Goal: Task Accomplishment & Management: Use online tool/utility

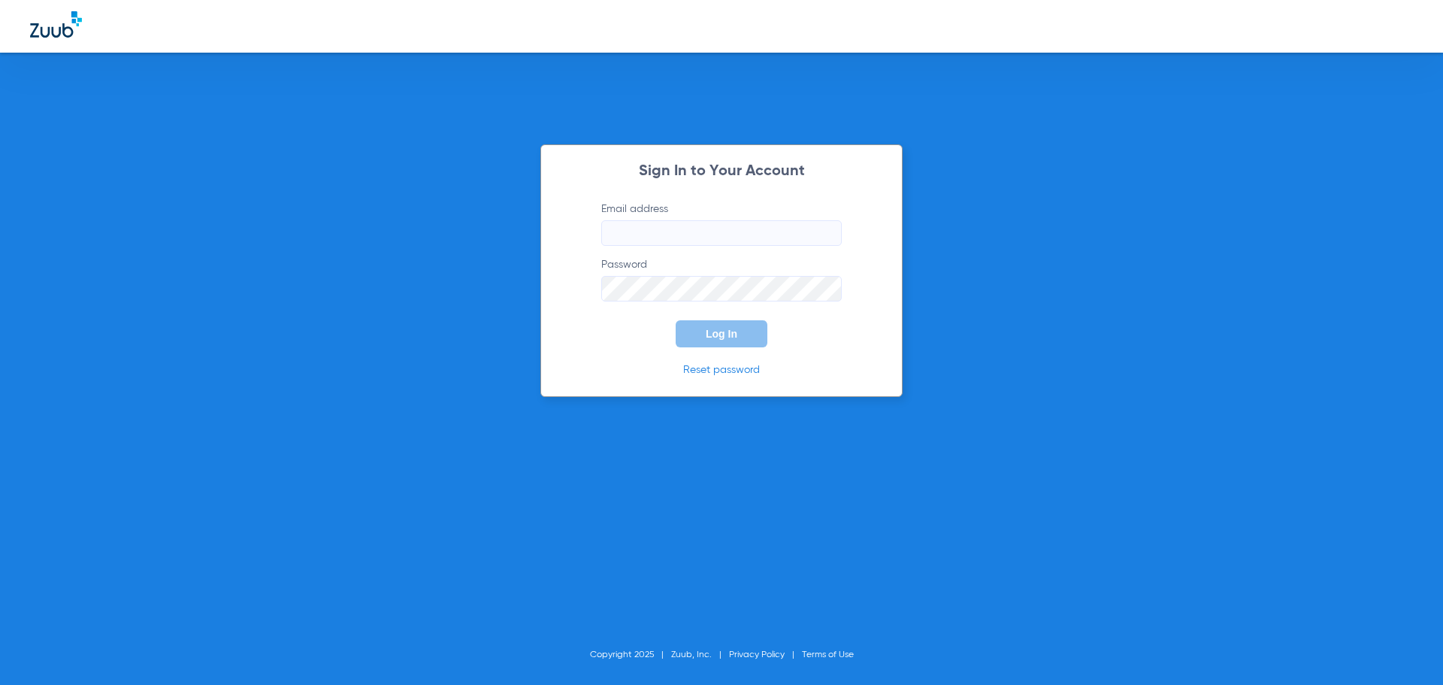
type input "[EMAIL_ADDRESS][DOMAIN_NAME]"
click at [735, 329] on span "Log In" at bounding box center [722, 334] width 32 height 12
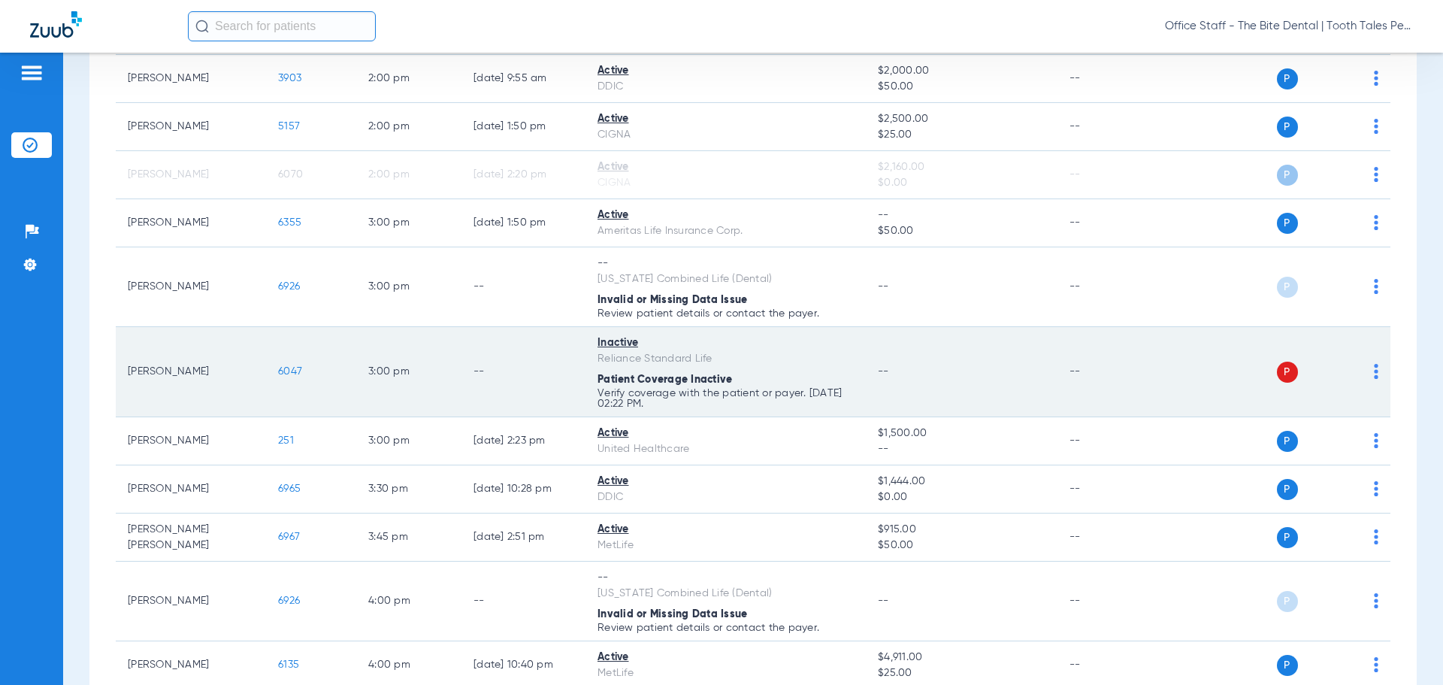
scroll to position [1086, 0]
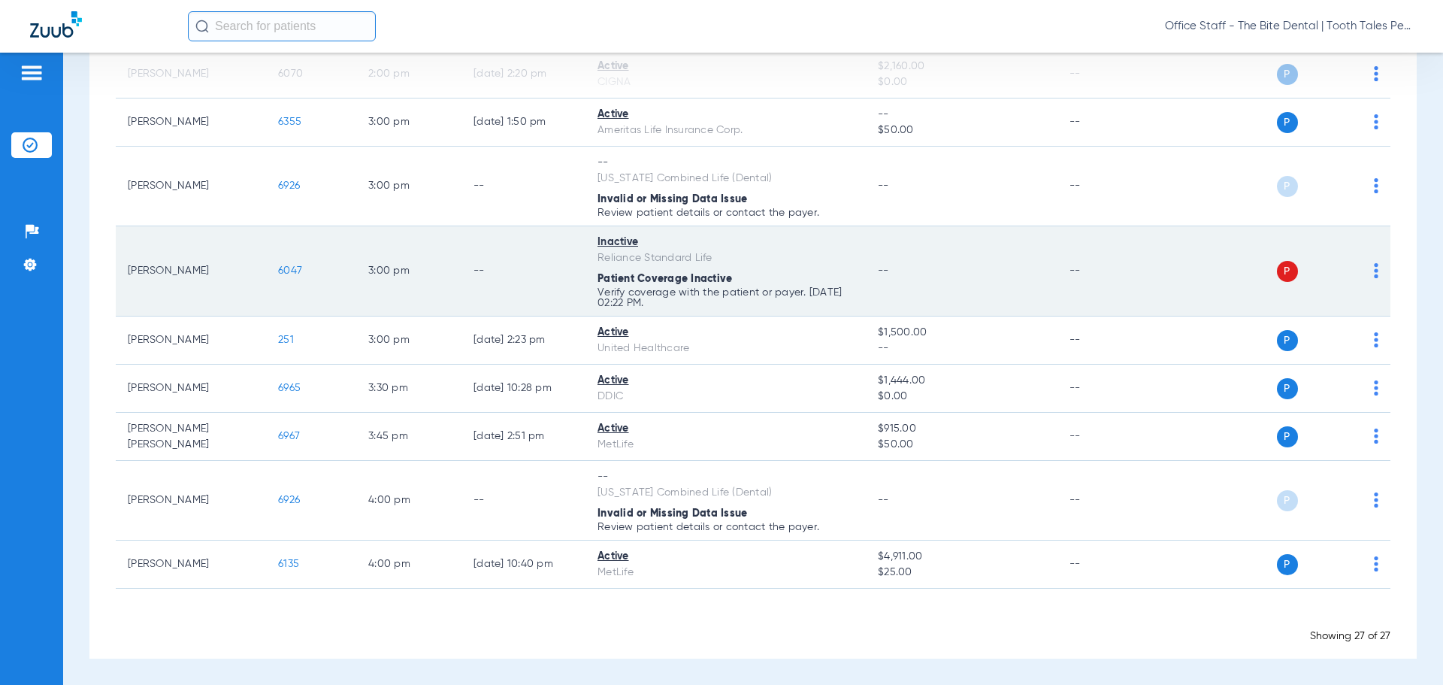
click at [1362, 268] on div "P S" at bounding box center [1269, 271] width 220 height 21
click at [1374, 268] on img at bounding box center [1376, 270] width 5 height 15
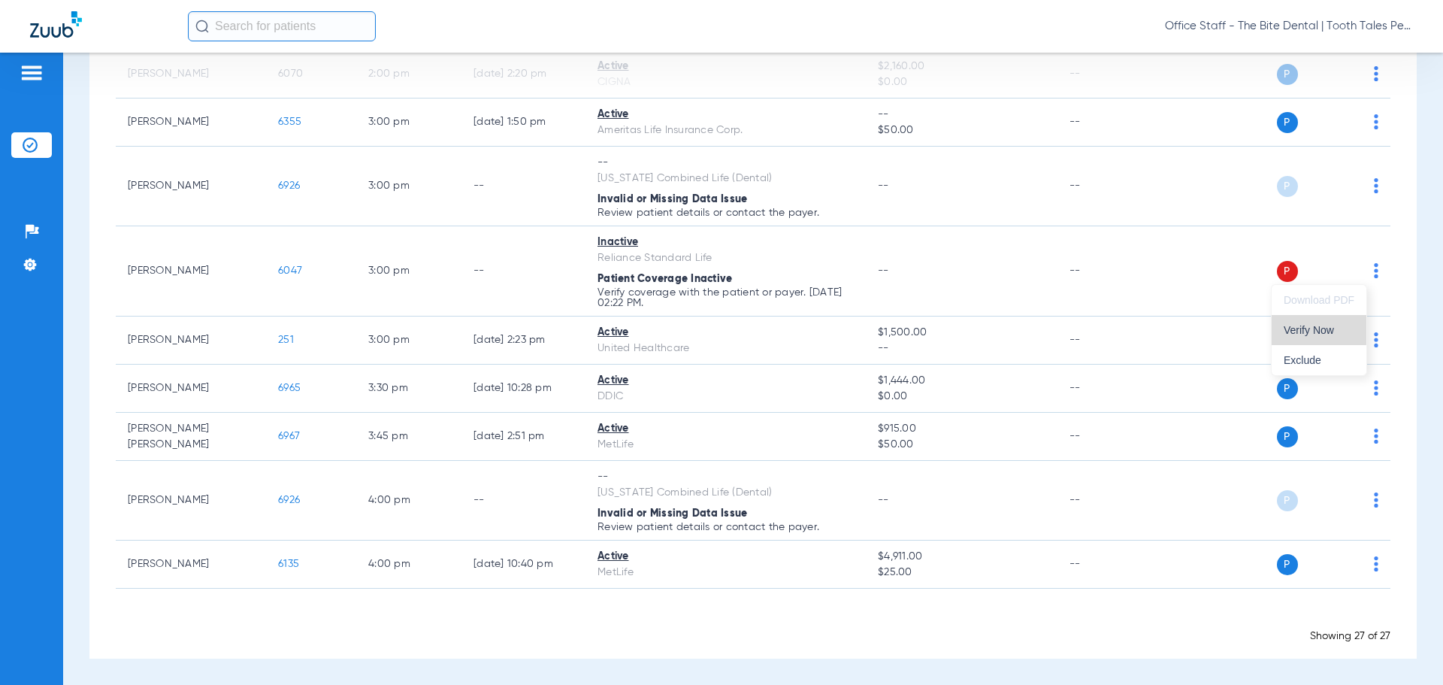
click at [1292, 329] on span "Verify Now" at bounding box center [1318, 330] width 71 height 11
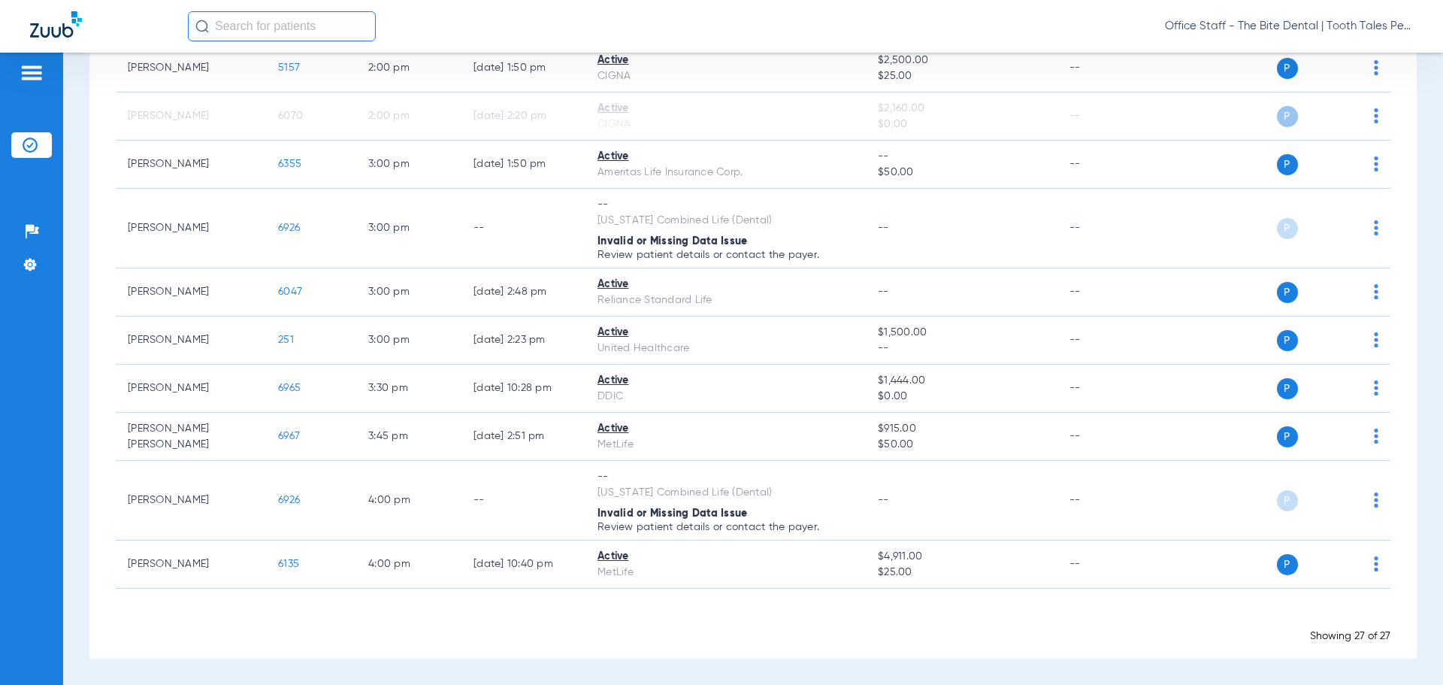
scroll to position [1044, 0]
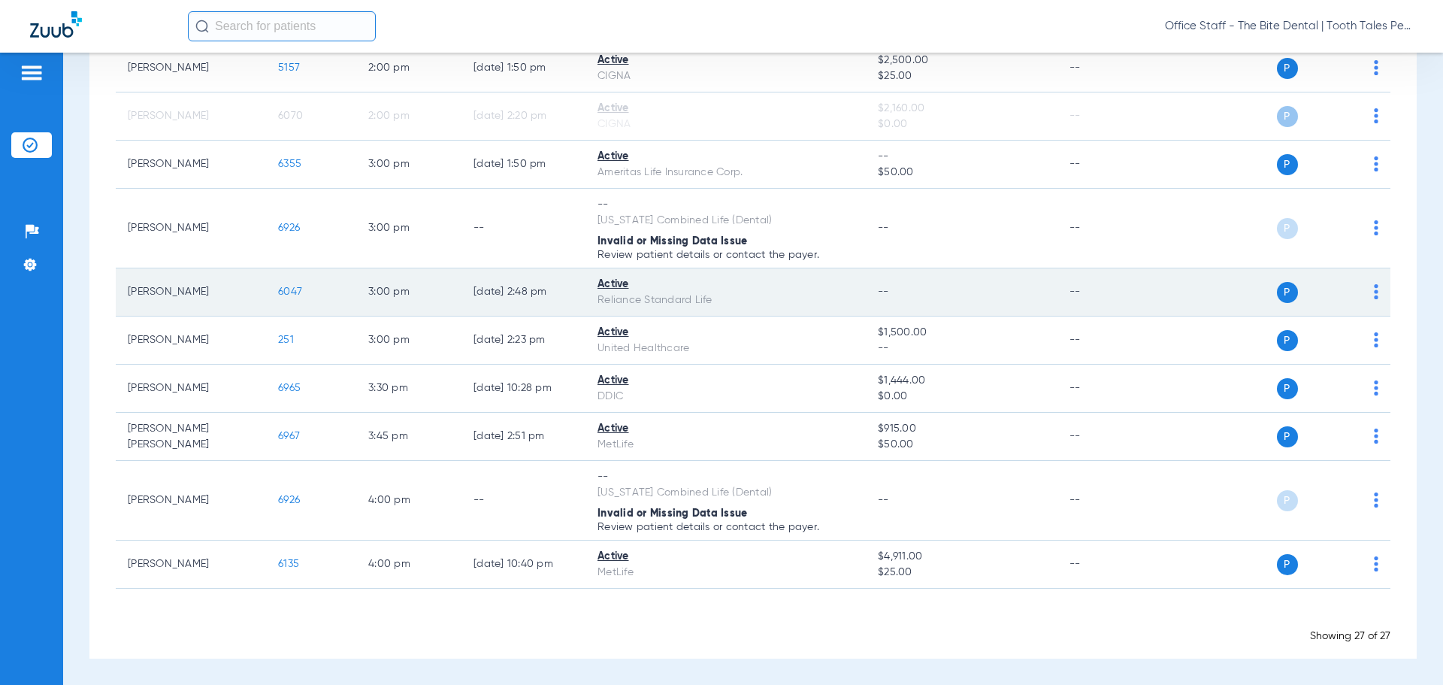
click at [1360, 289] on div "P S" at bounding box center [1269, 292] width 220 height 21
click at [1367, 288] on td "P S" at bounding box center [1275, 292] width 232 height 48
click at [1374, 292] on img at bounding box center [1376, 291] width 5 height 15
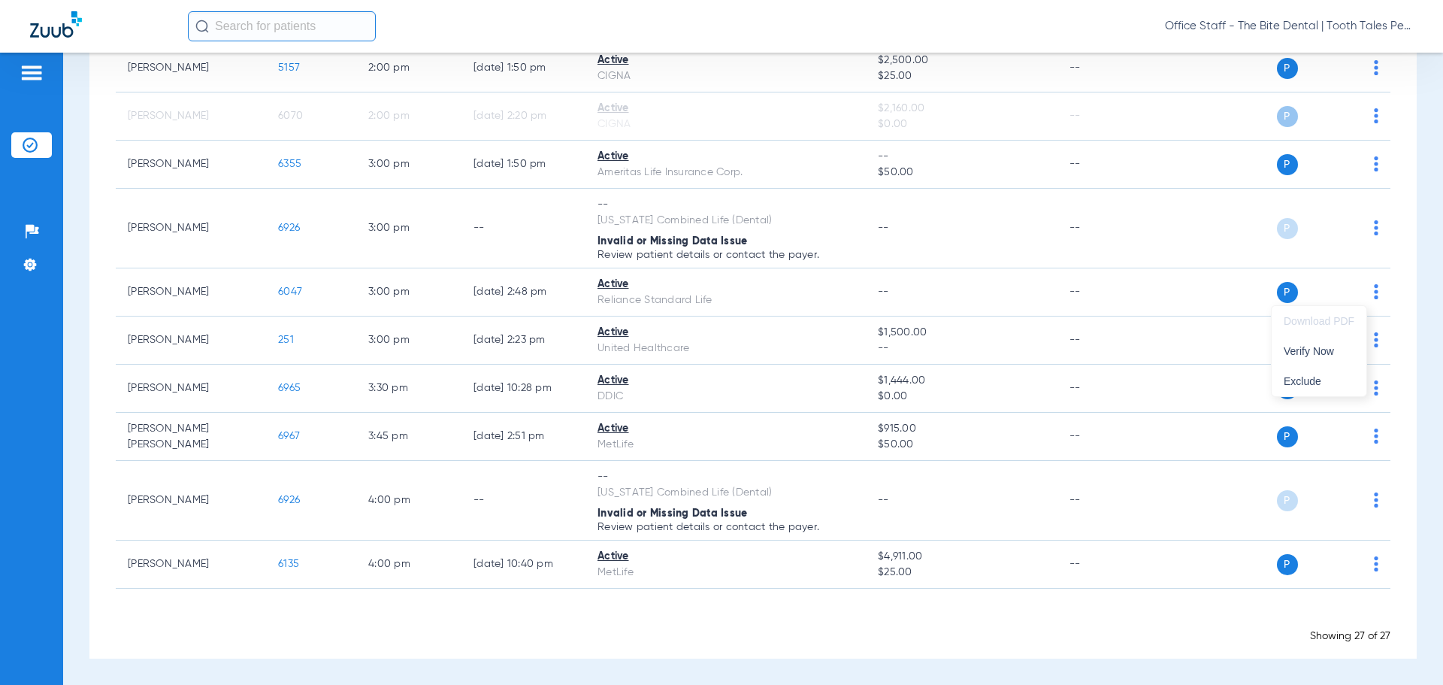
click at [827, 273] on div at bounding box center [721, 342] width 1443 height 685
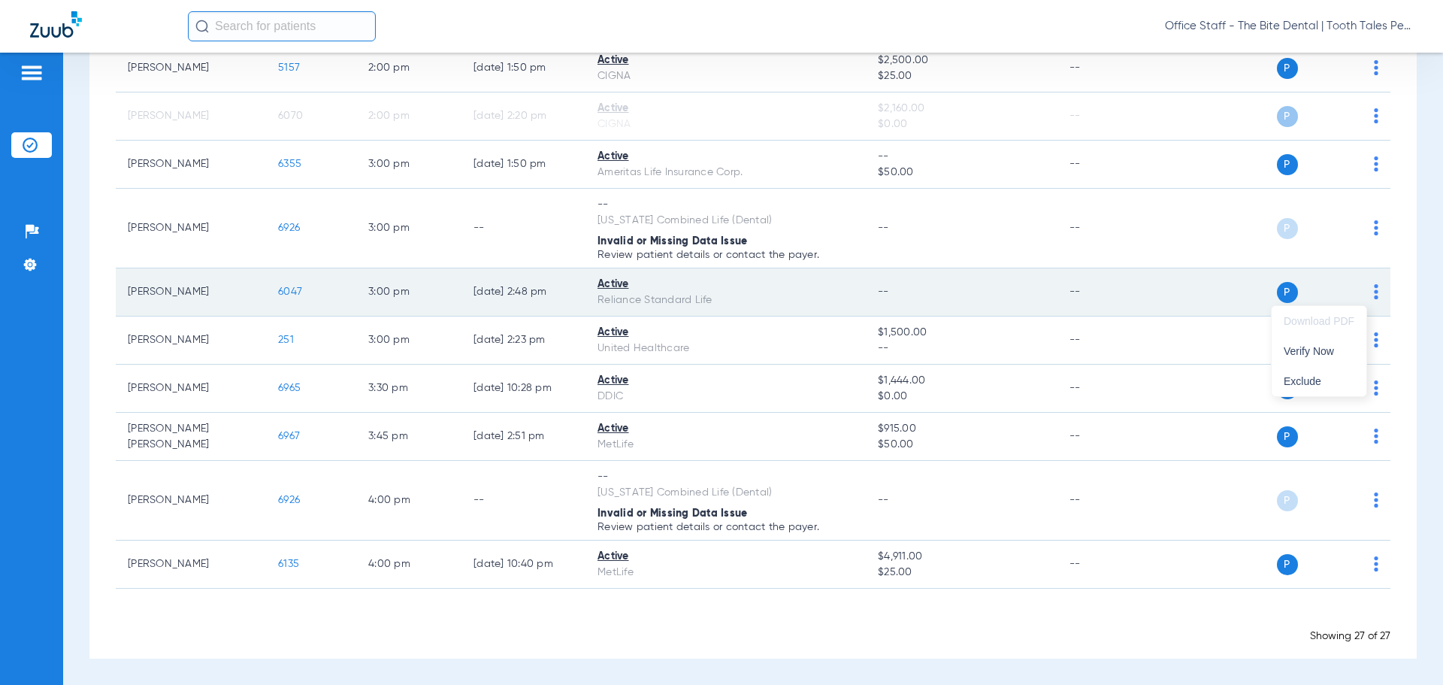
click at [817, 303] on div "Reliance Standard Life" at bounding box center [725, 300] width 256 height 16
click at [1069, 291] on td "--" at bounding box center [1107, 292] width 101 height 48
click at [1277, 293] on div "P S" at bounding box center [1318, 292] width 82 height 21
click at [1286, 289] on span "P" at bounding box center [1287, 292] width 21 height 21
click at [1277, 289] on span "P" at bounding box center [1287, 292] width 21 height 21
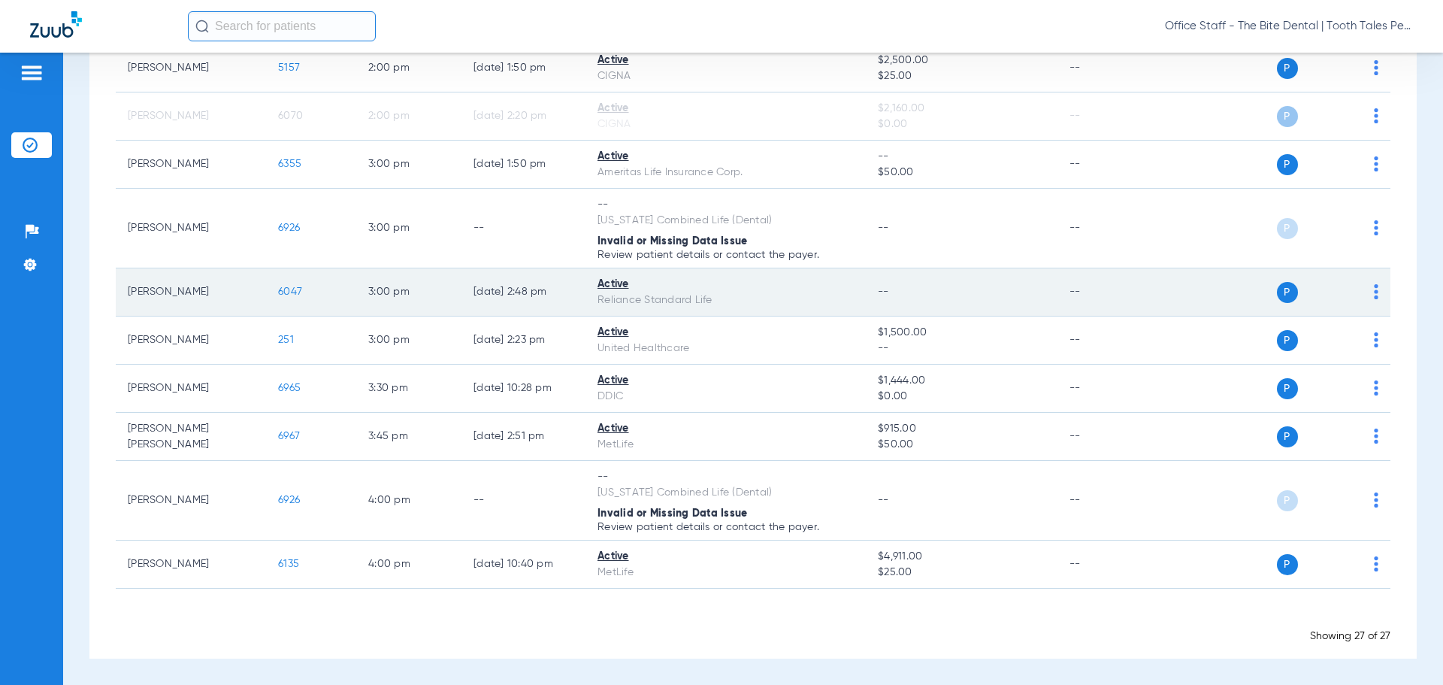
click at [1277, 289] on span "P" at bounding box center [1287, 292] width 21 height 21
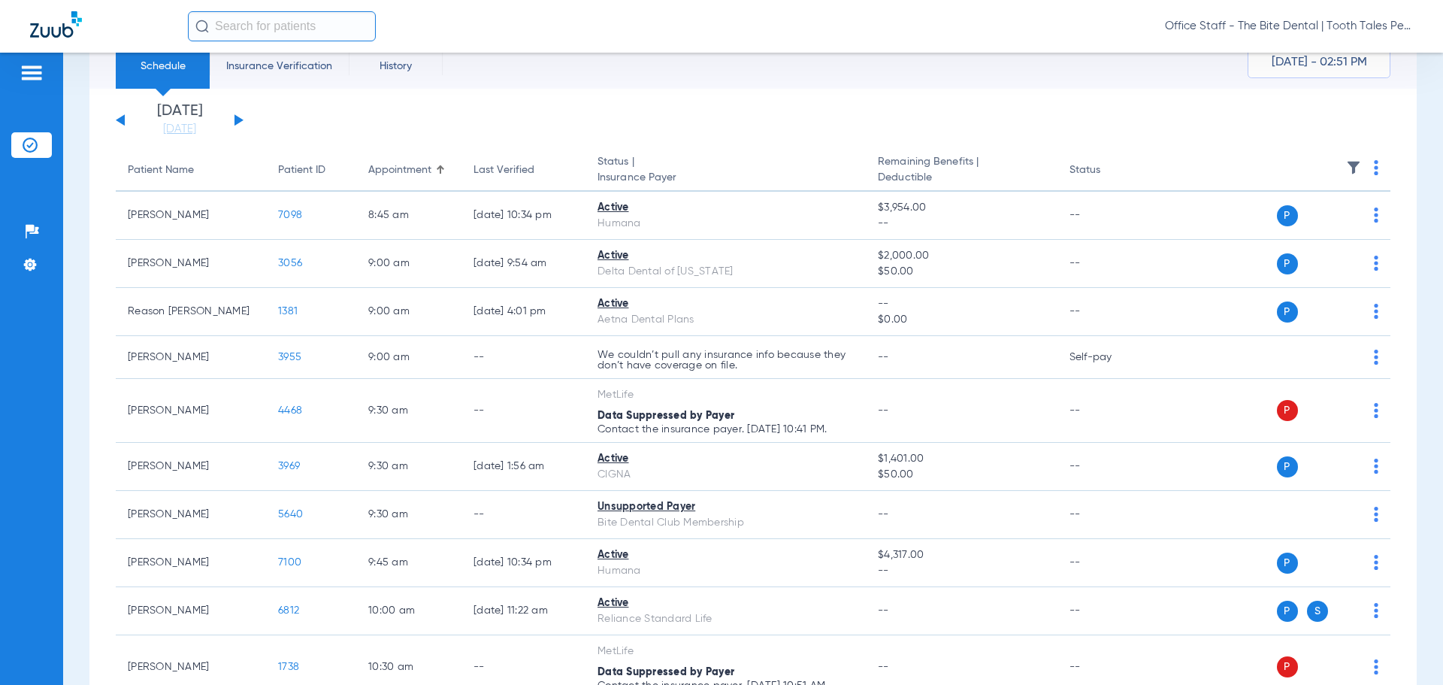
scroll to position [0, 0]
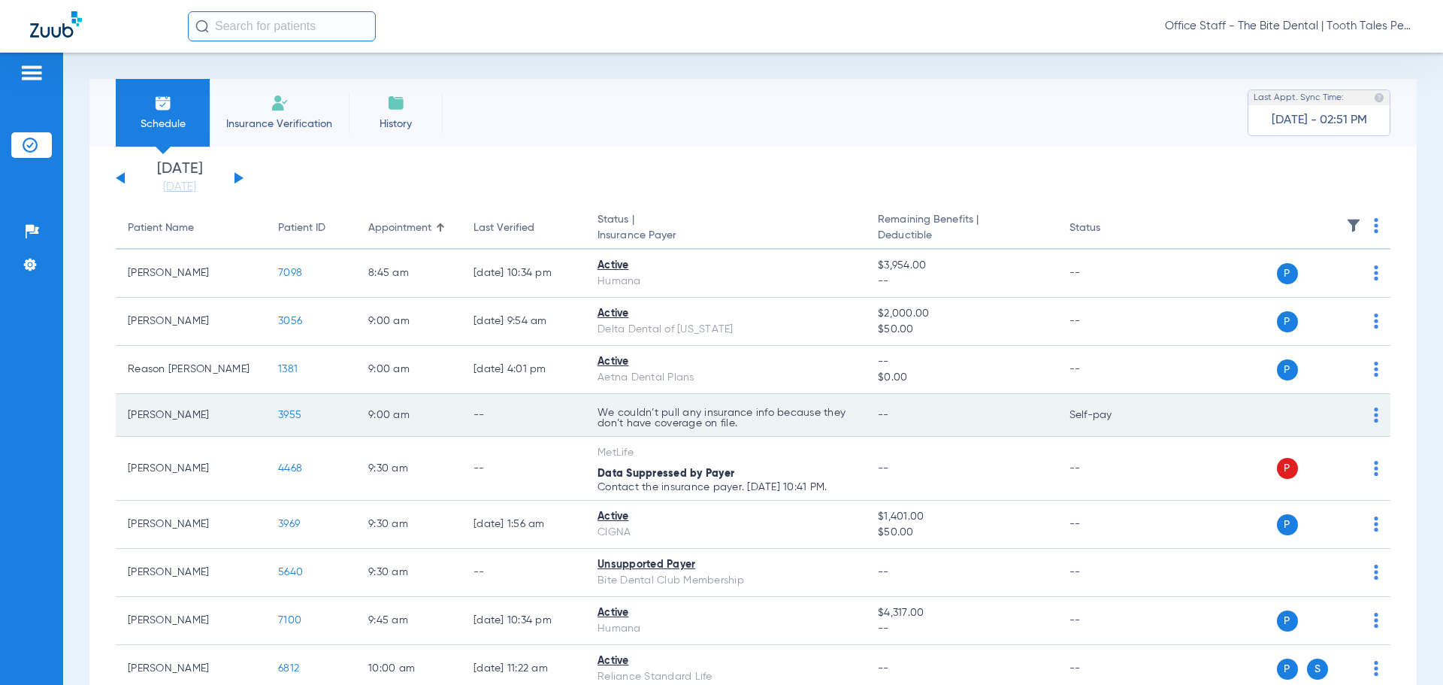
drag, startPoint x: 599, startPoint y: 410, endPoint x: 760, endPoint y: 433, distance: 162.5
click at [760, 433] on td "We couldn’t pull any insurance info because they don’t have coverage on file." at bounding box center [725, 415] width 280 height 43
drag, startPoint x: 757, startPoint y: 428, endPoint x: 574, endPoint y: 417, distance: 183.7
click at [574, 417] on tr "[PERSON_NAME] 3955 9:00 AM -- We couldn’t pull any insurance info because they …" at bounding box center [753, 415] width 1274 height 43
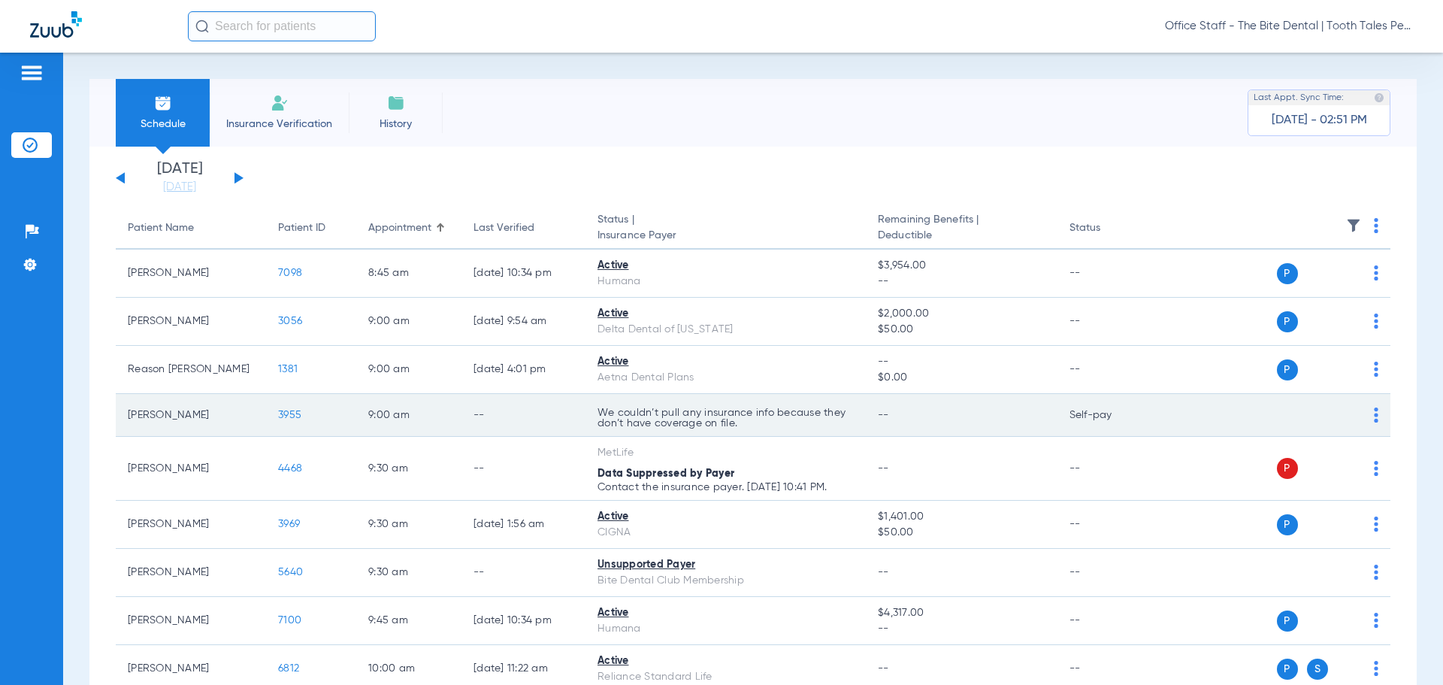
click at [574, 417] on td "--" at bounding box center [523, 415] width 124 height 43
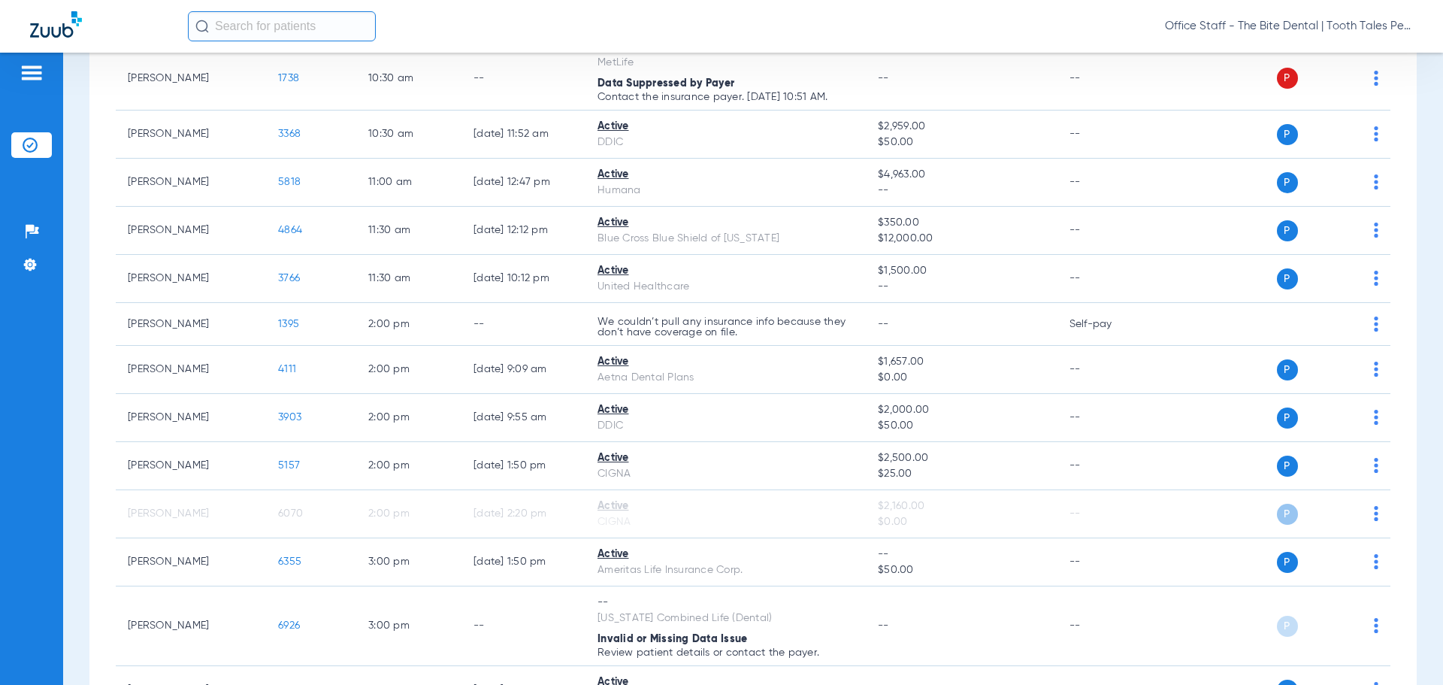
scroll to position [593, 0]
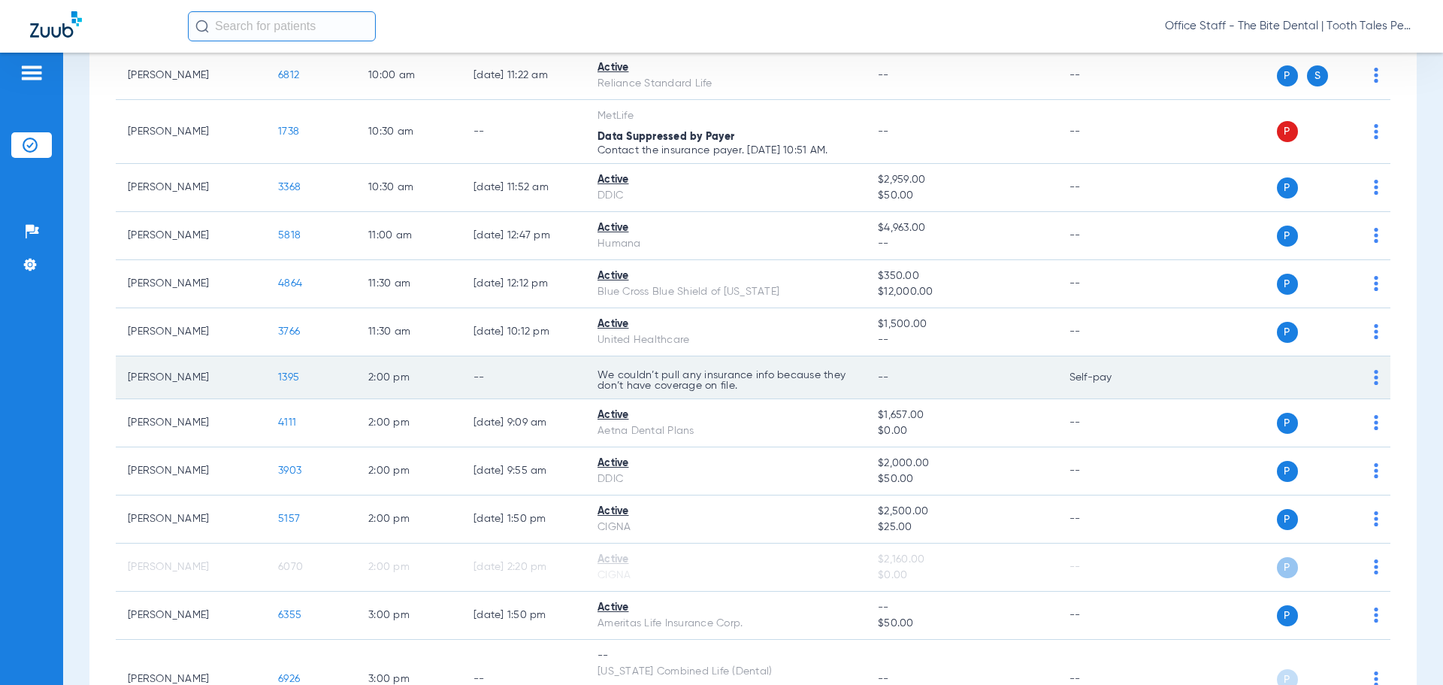
drag, startPoint x: 600, startPoint y: 371, endPoint x: 799, endPoint y: 387, distance: 199.0
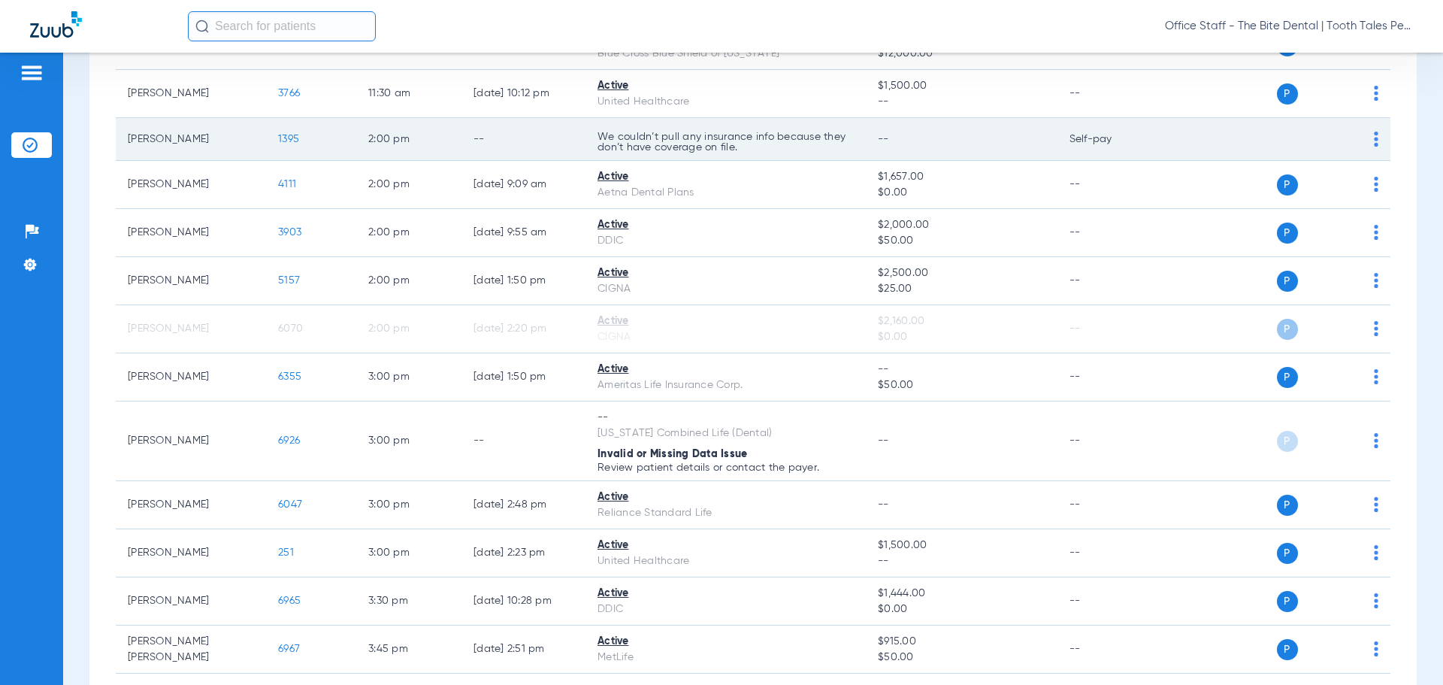
scroll to position [1044, 0]
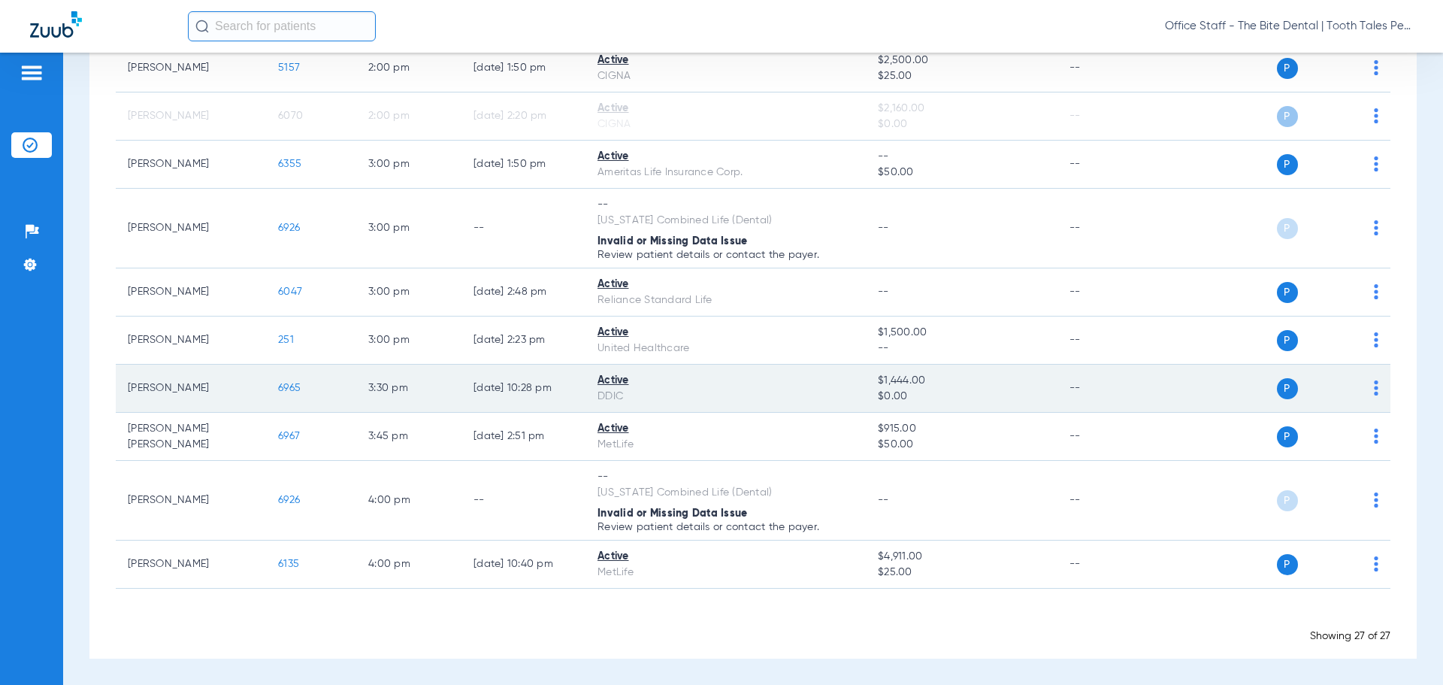
drag, startPoint x: 626, startPoint y: 398, endPoint x: 582, endPoint y: 367, distance: 53.6
click at [582, 367] on tr "[PERSON_NAME] 6965 3:30 PM [DATE] 10:28 PM Active DDIC $1,444.00 $0.00 -- P S" at bounding box center [753, 388] width 1274 height 48
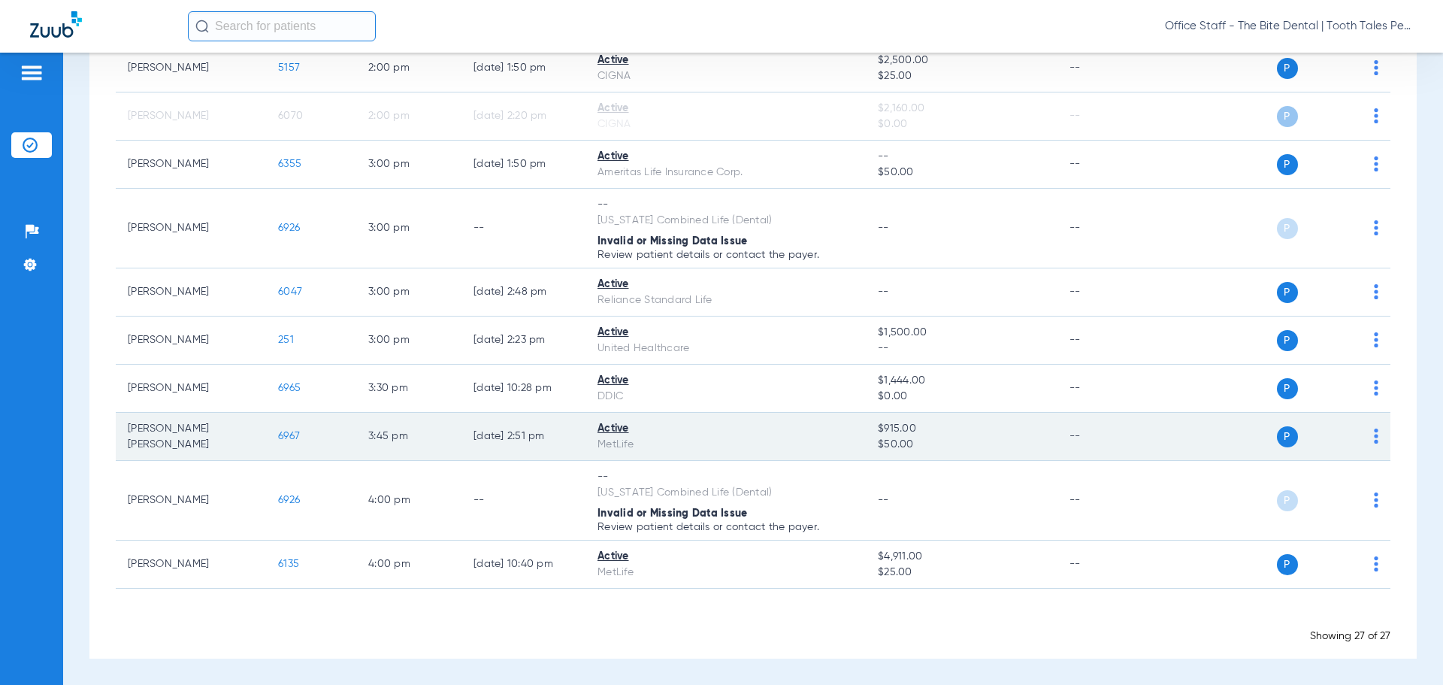
click at [600, 442] on div "MetLife" at bounding box center [725, 445] width 256 height 16
drag, startPoint x: 626, startPoint y: 438, endPoint x: 598, endPoint y: 419, distance: 34.0
click at [598, 419] on td "Active MetLife" at bounding box center [725, 437] width 280 height 48
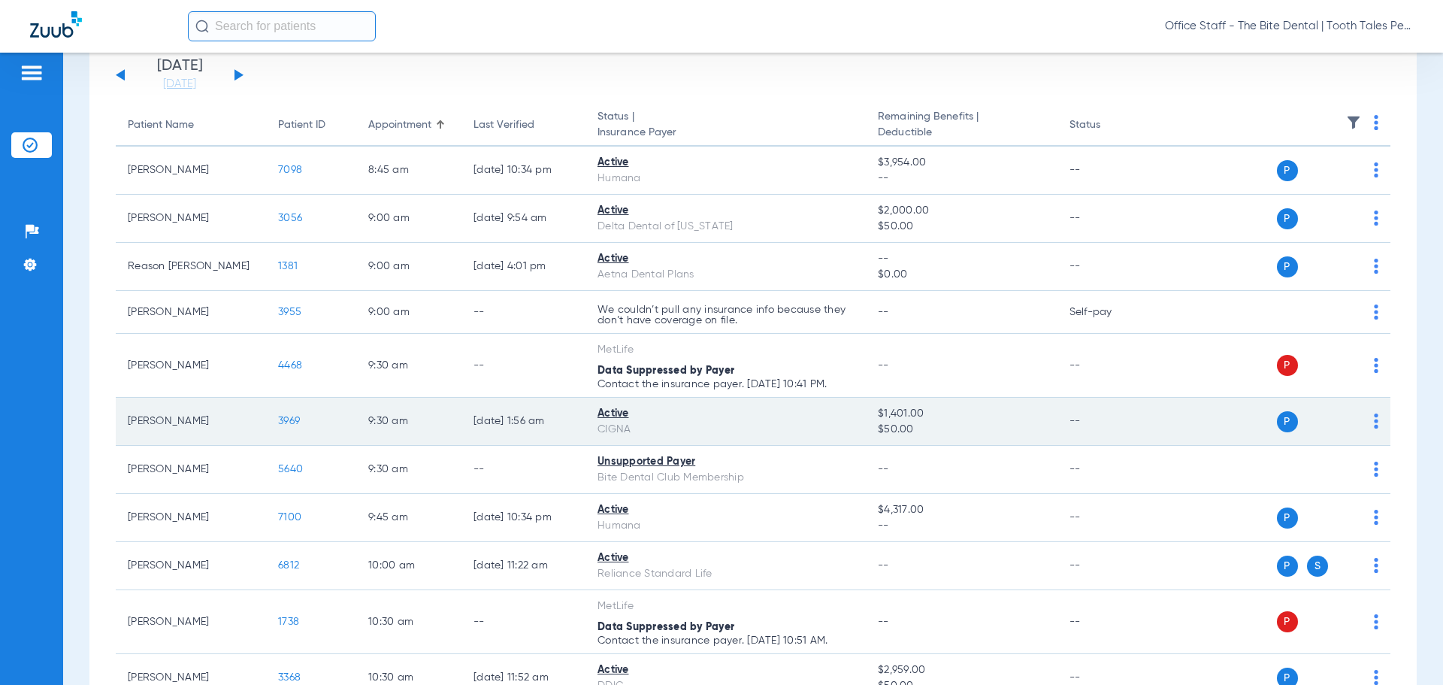
scroll to position [0, 0]
